Goal: Find contact information: Find contact information

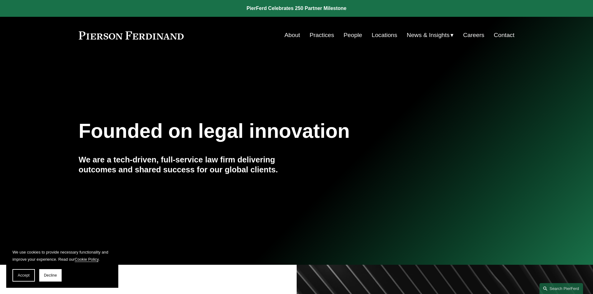
click at [504, 37] on link "Contact" at bounding box center [504, 35] width 21 height 12
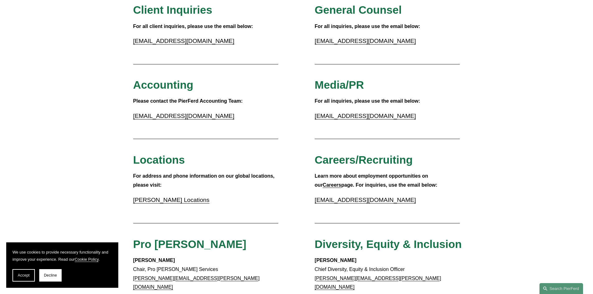
scroll to position [93, 0]
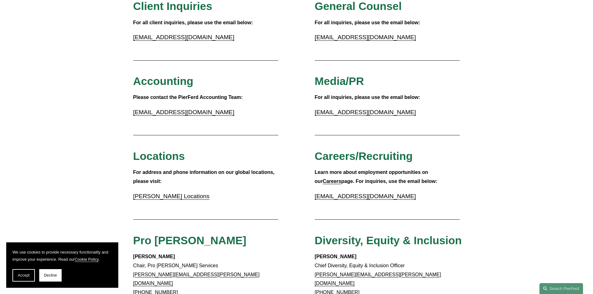
click at [159, 197] on link "Pierson Ferdinand Locations" at bounding box center [171, 196] width 76 height 7
